Goal: Find contact information: Find contact information

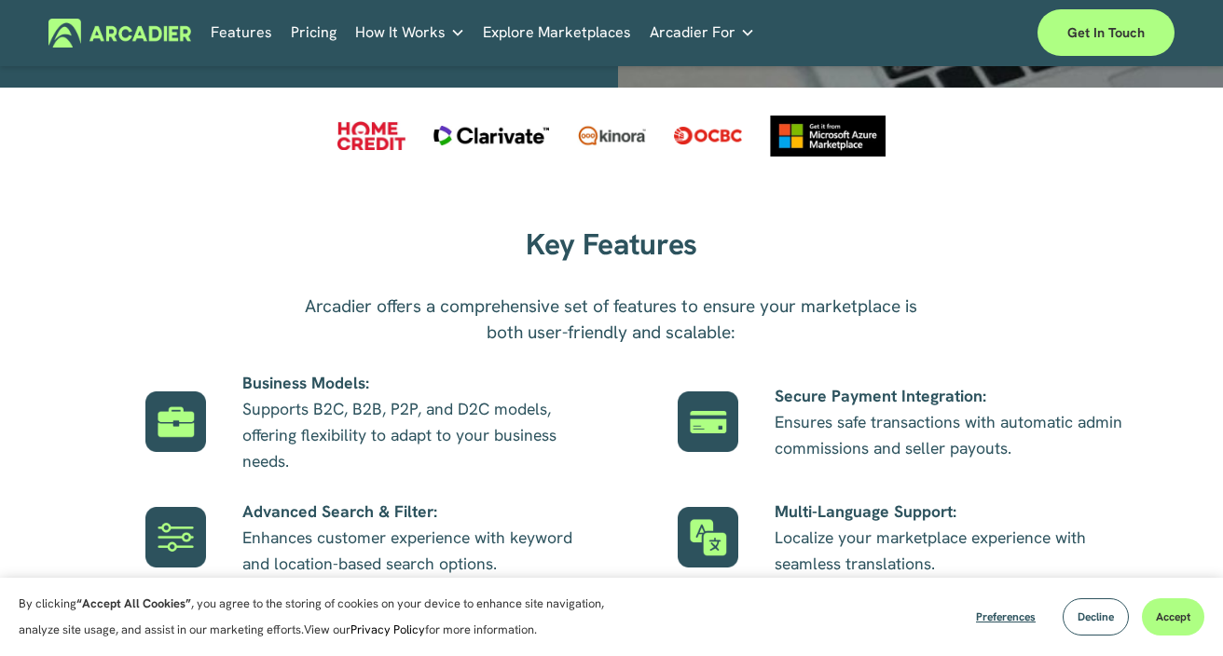
scroll to position [922, 0]
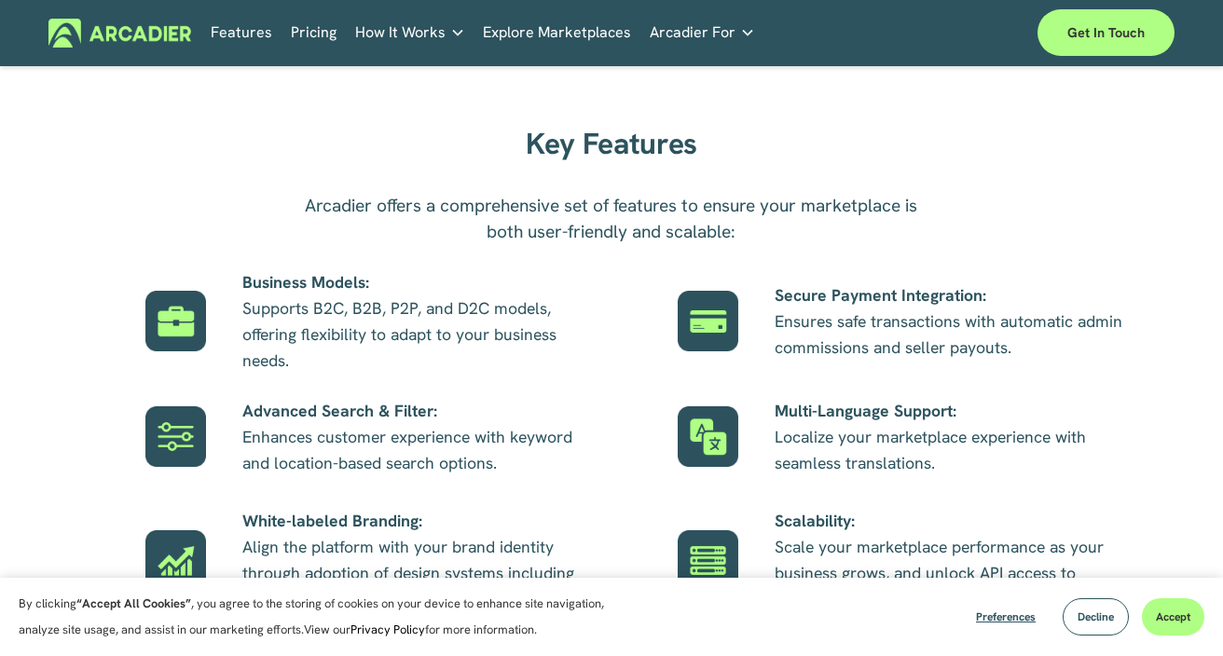
click at [314, 38] on link "Pricing" at bounding box center [314, 33] width 46 height 29
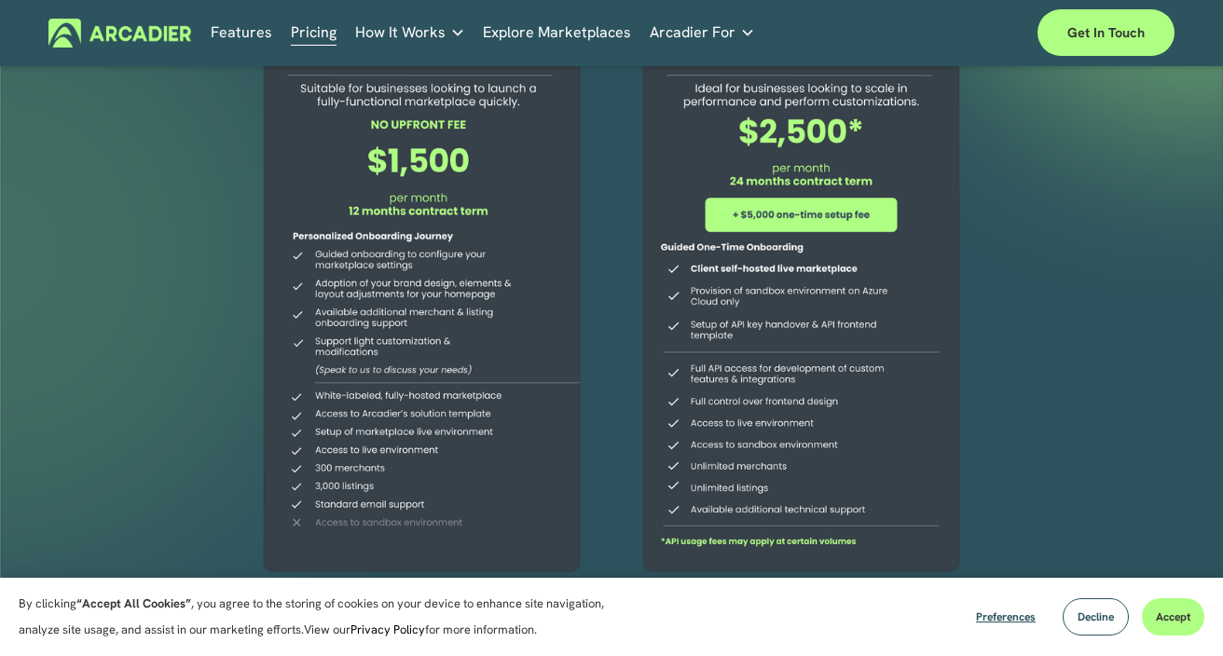
scroll to position [177, 0]
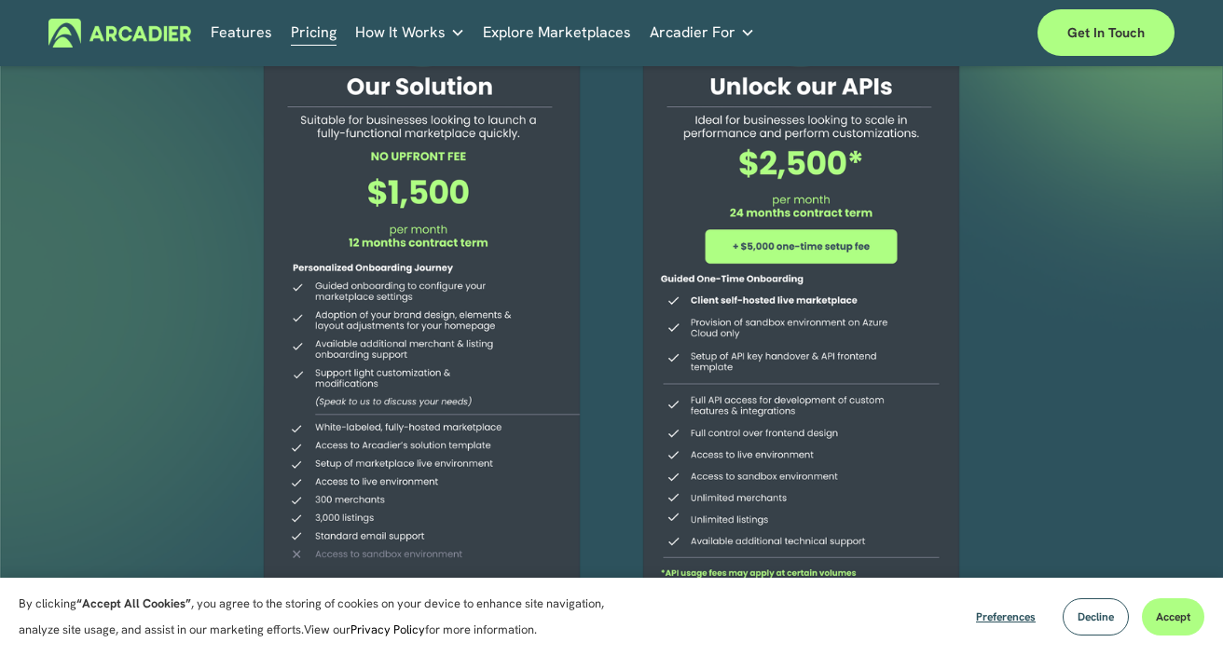
click at [1109, 338] on div at bounding box center [611, 300] width 1223 height 822
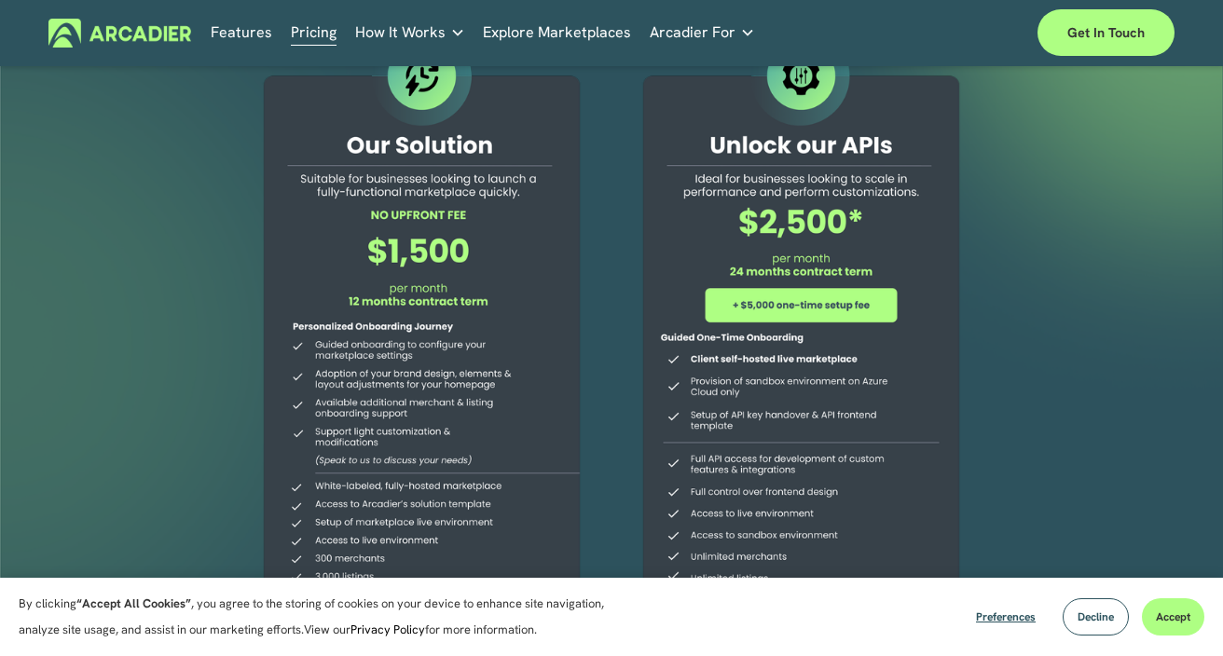
scroll to position [121, 0]
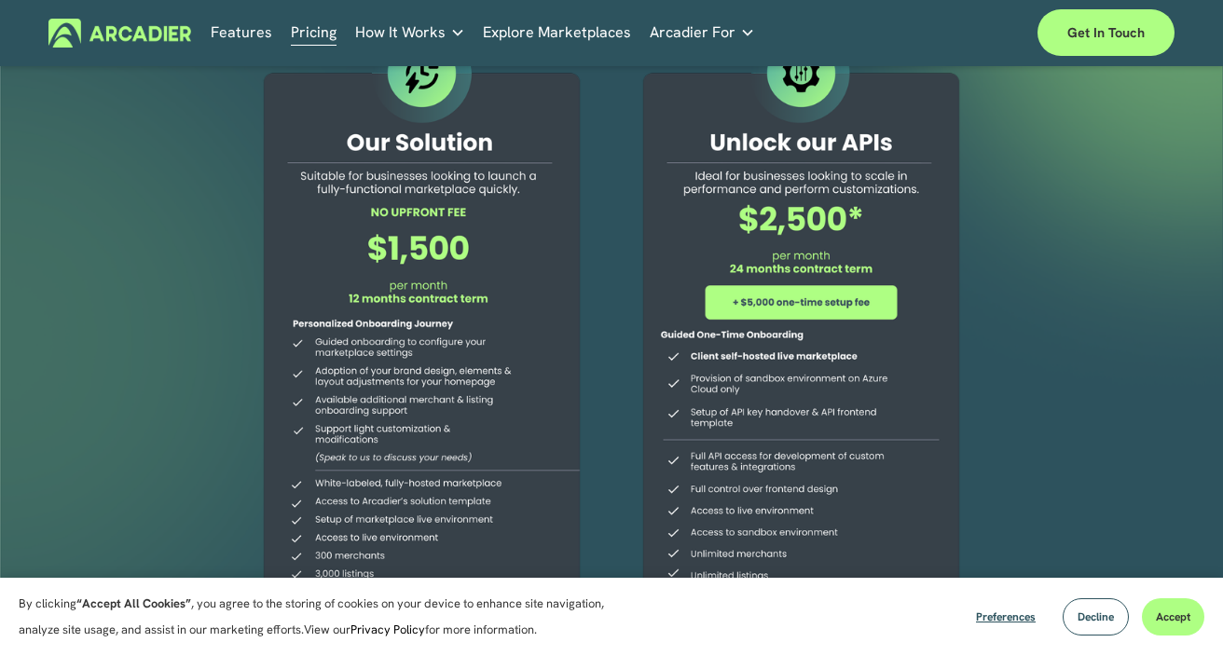
click at [581, 26] on link "Explore Marketplaces" at bounding box center [557, 33] width 148 height 29
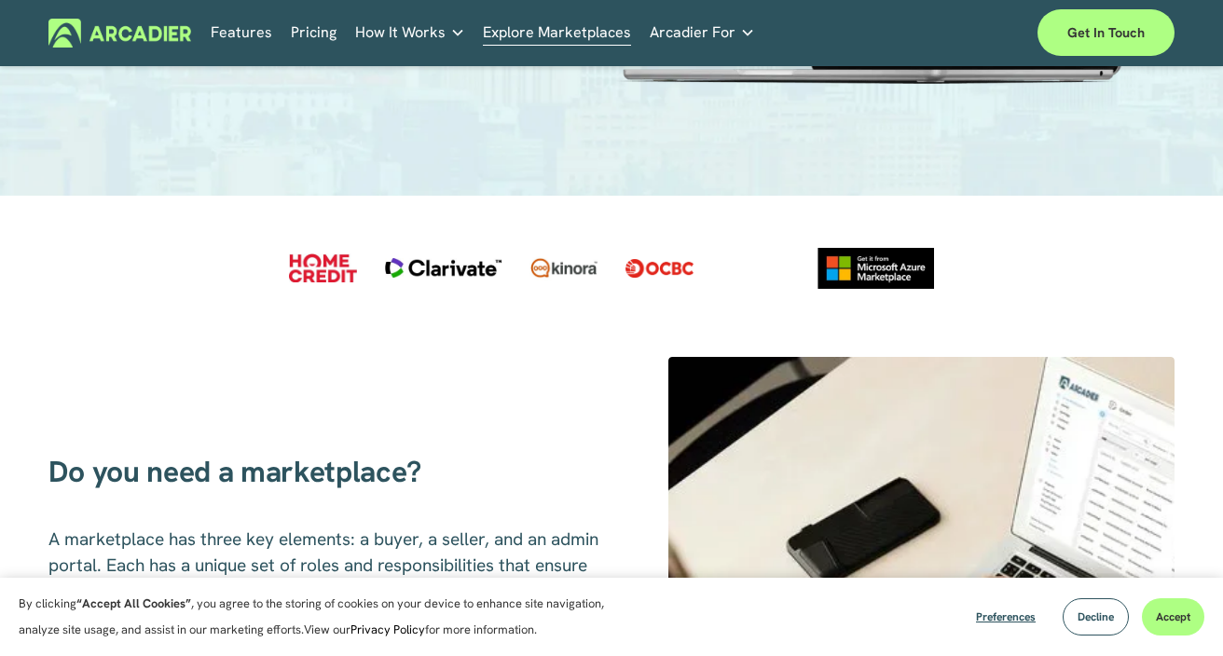
scroll to position [342, 0]
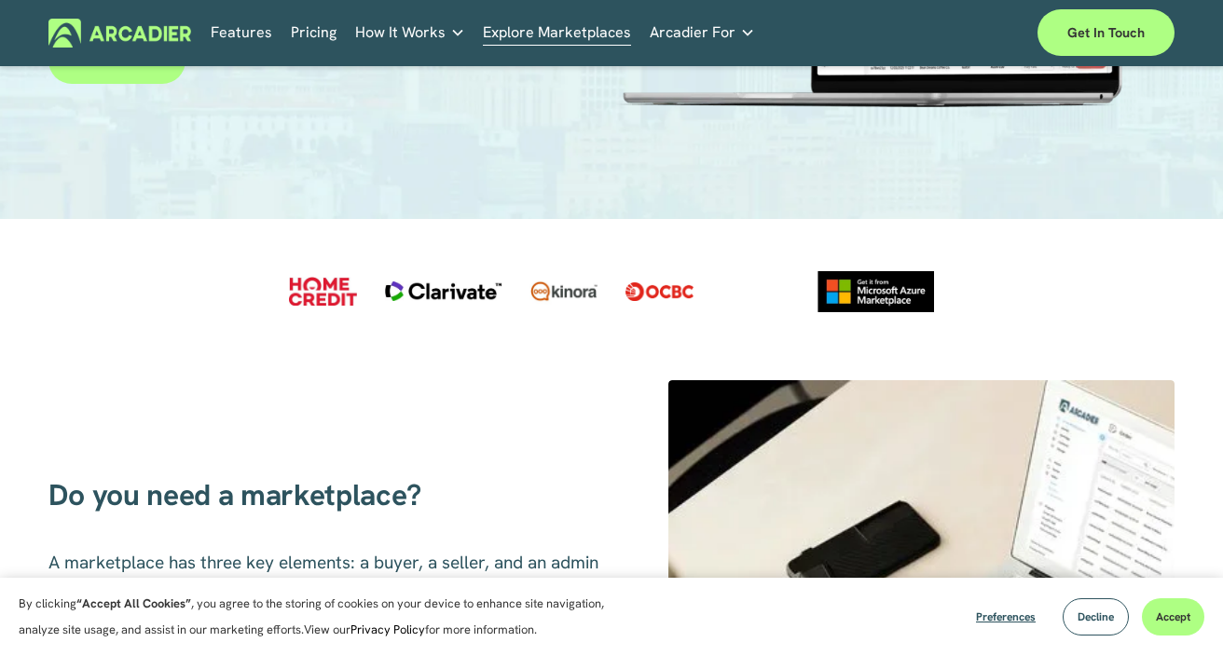
click at [328, 280] on div at bounding box center [323, 291] width 68 height 29
click at [448, 280] on div at bounding box center [443, 291] width 116 height 48
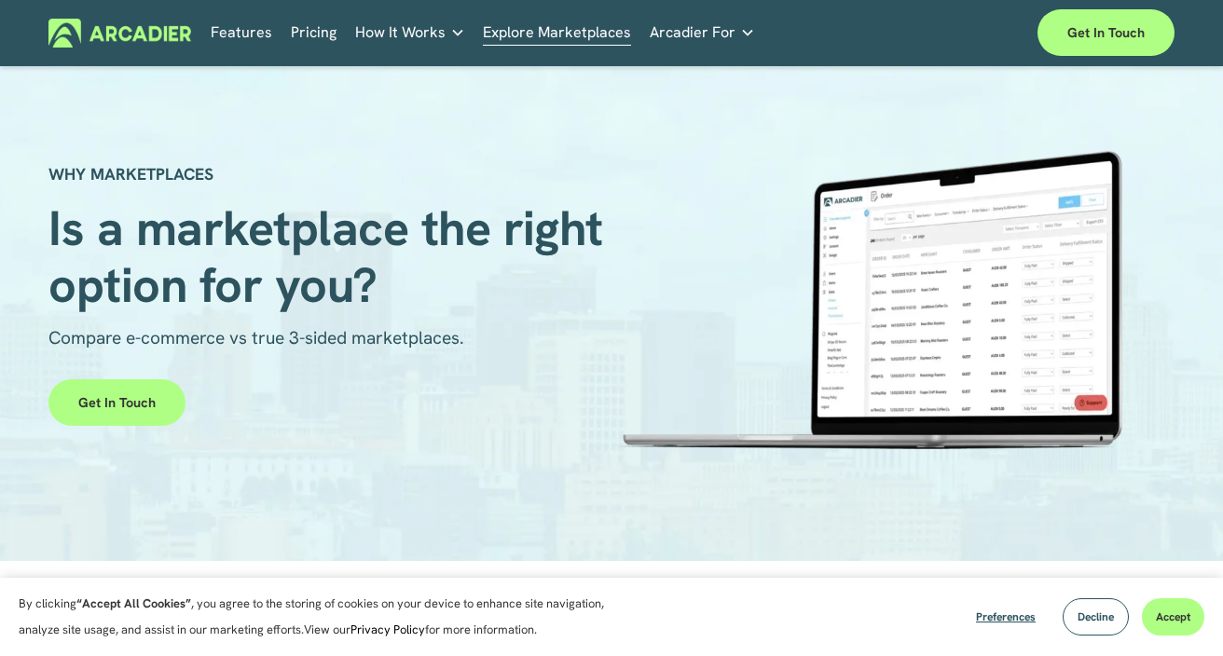
scroll to position [0, 0]
click at [0, 0] on link "Auto Parts We streamline and improve operations through our Auto Parts market p…" at bounding box center [0, 0] width 0 height 0
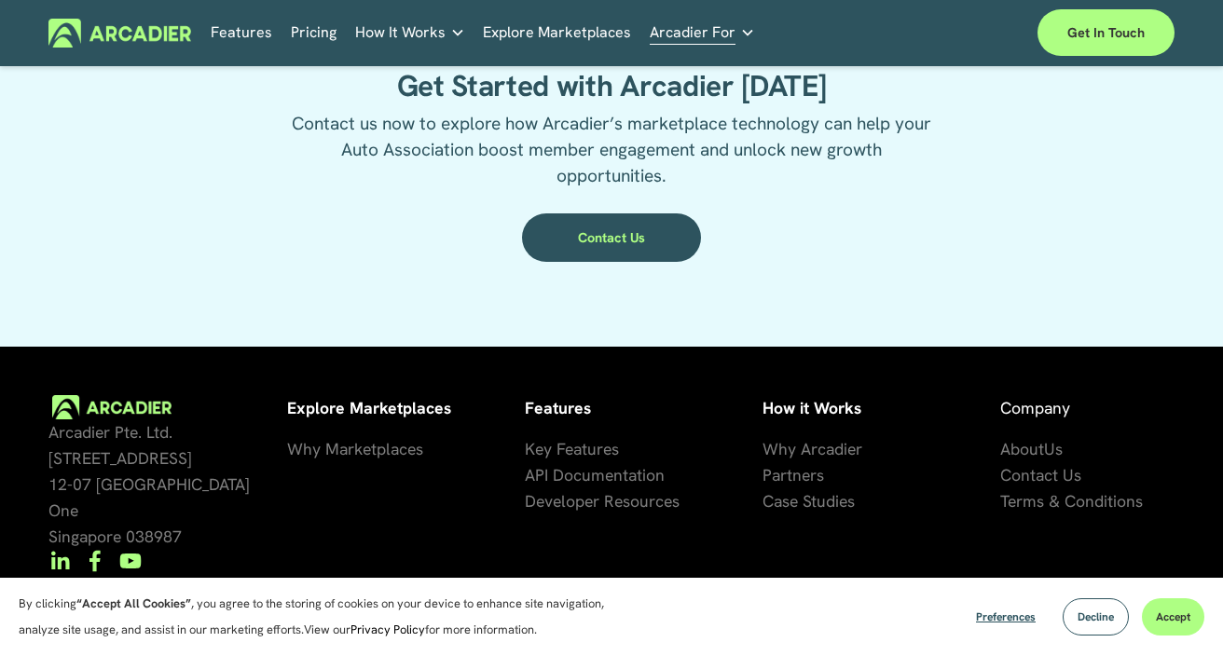
scroll to position [3364, 0]
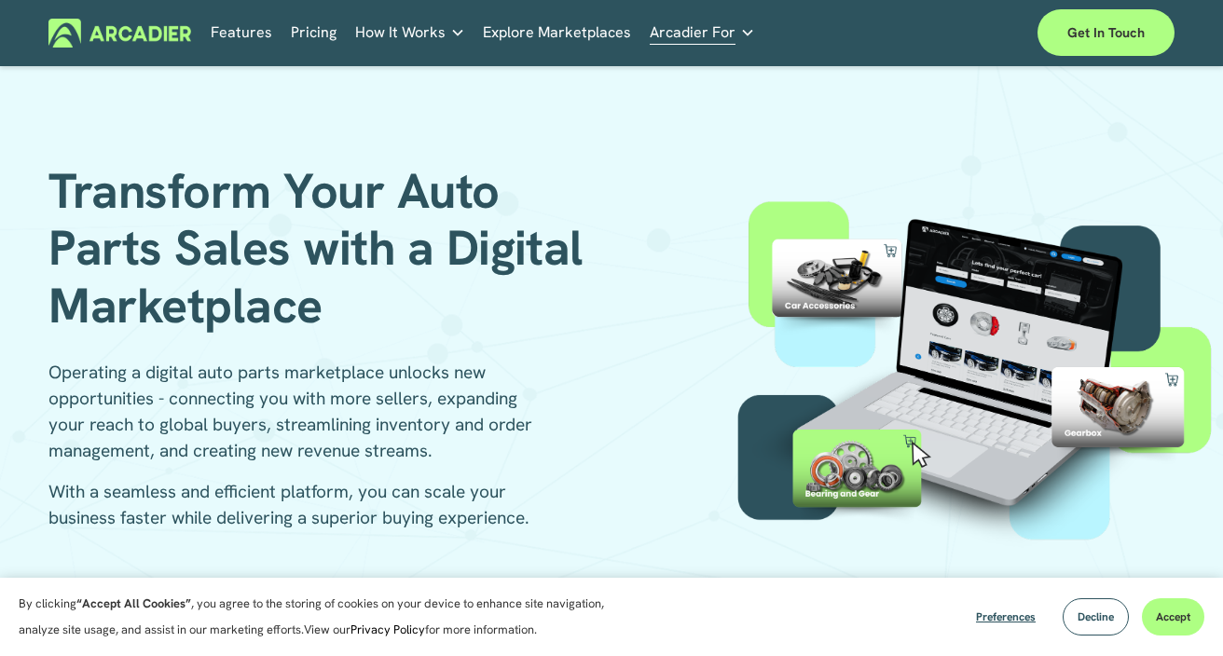
click at [321, 32] on link "Pricing" at bounding box center [314, 33] width 46 height 29
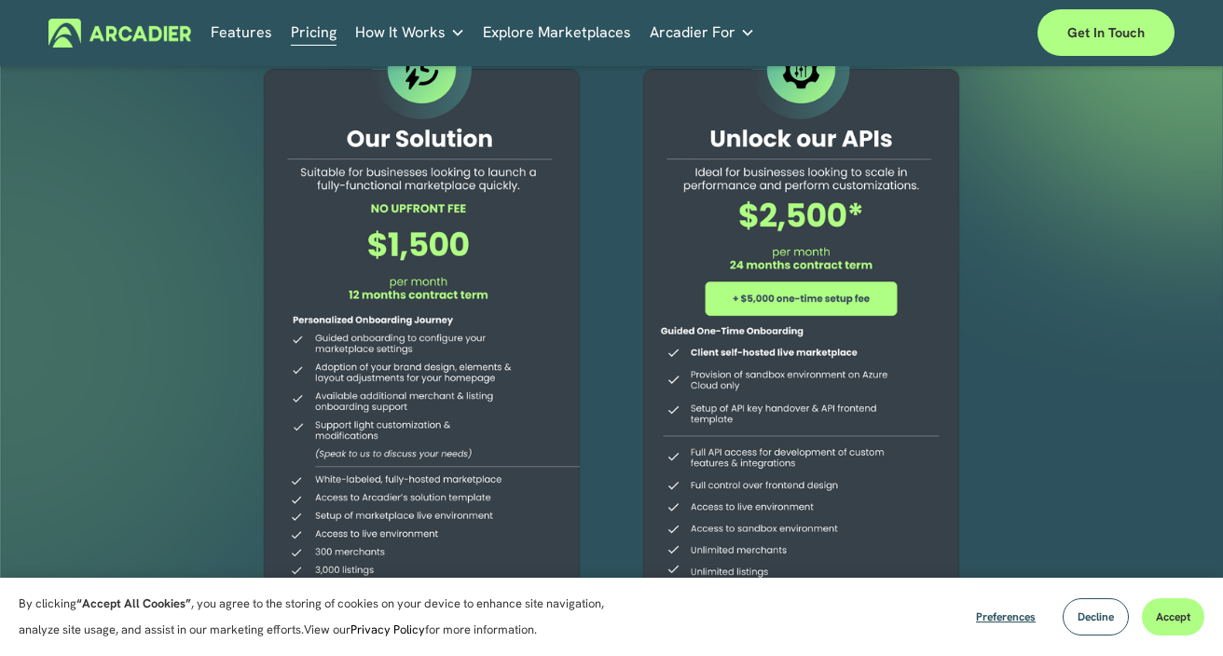
scroll to position [130, 0]
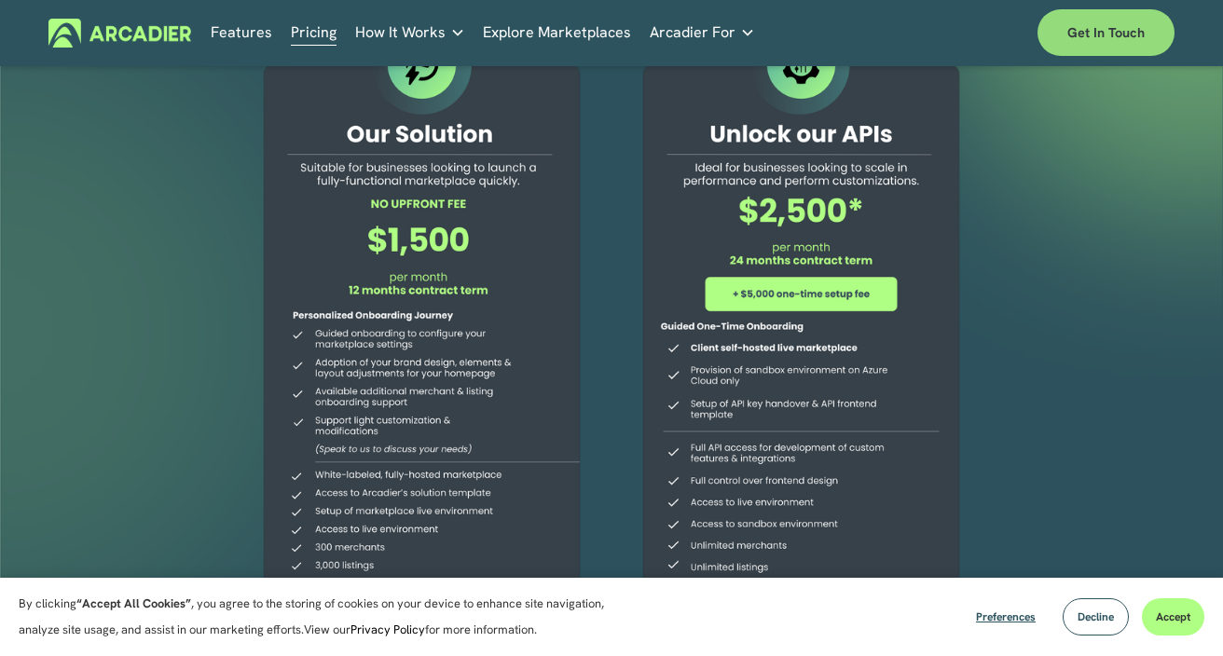
click at [1107, 34] on link "Get in touch" at bounding box center [1105, 32] width 137 height 47
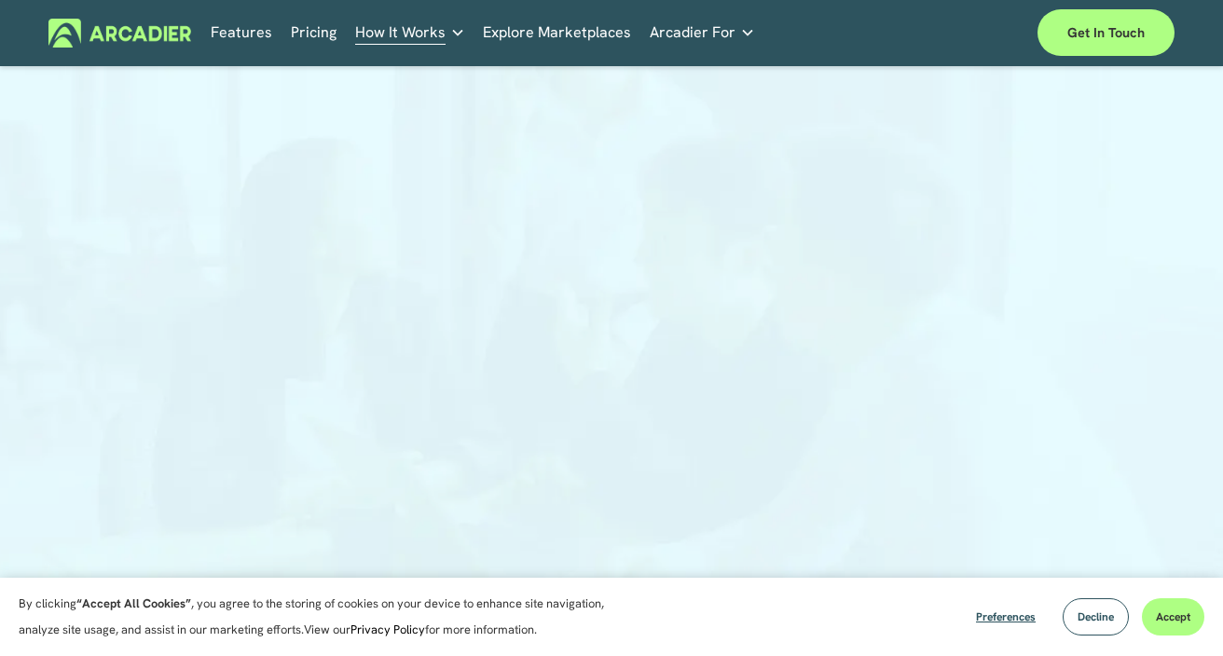
scroll to position [215, 0]
